Goal: Check status: Check status

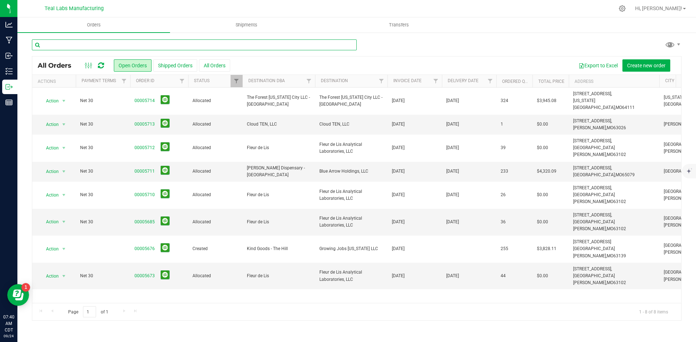
click at [86, 42] on input "text" at bounding box center [194, 44] width 325 height 11
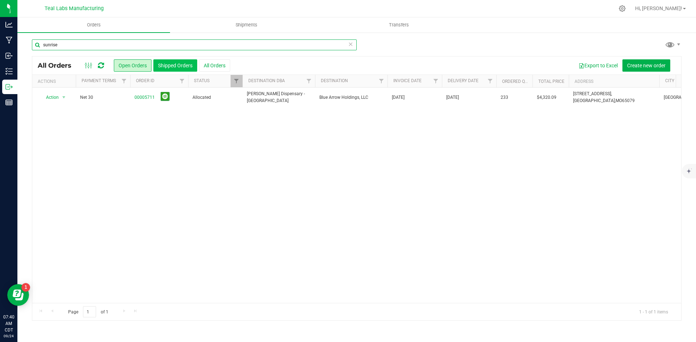
type input "sunrise"
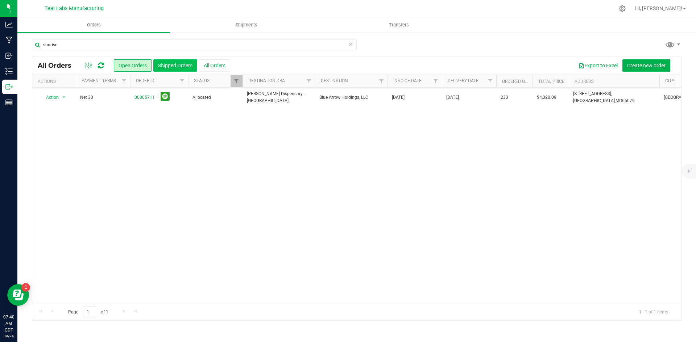
click at [163, 63] on button "Shipped Orders" at bounding box center [175, 65] width 44 height 12
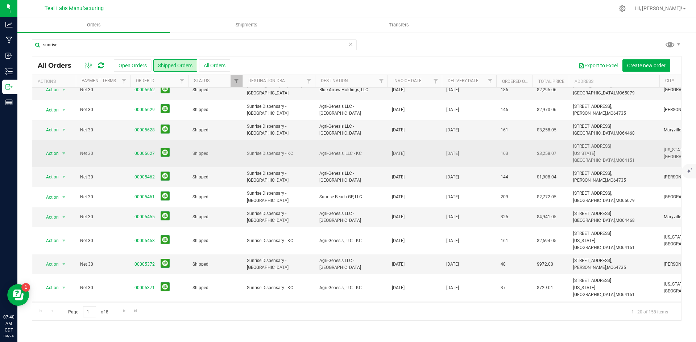
scroll to position [181, 0]
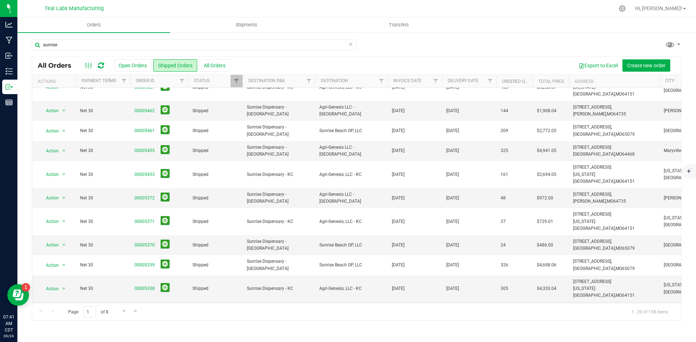
click at [144, 309] on link "00005337" at bounding box center [144, 312] width 20 height 7
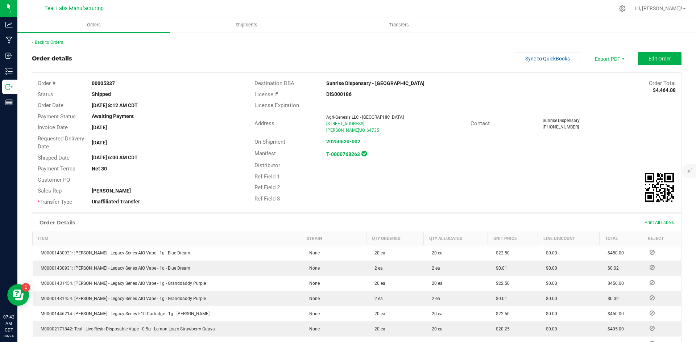
drag, startPoint x: 394, startPoint y: 85, endPoint x: 304, endPoint y: 84, distance: 89.9
click at [304, 84] on div "Destination DBA Sunrise Dispensary - Clinton Order Total $4,464.08" at bounding box center [465, 83] width 432 height 11
copy div "Sunrise Dispensary - [GEOGRAPHIC_DATA]"
click at [604, 85] on span "Invoice PDF" at bounding box center [604, 81] width 45 height 11
